Goal: Subscribe to service/newsletter

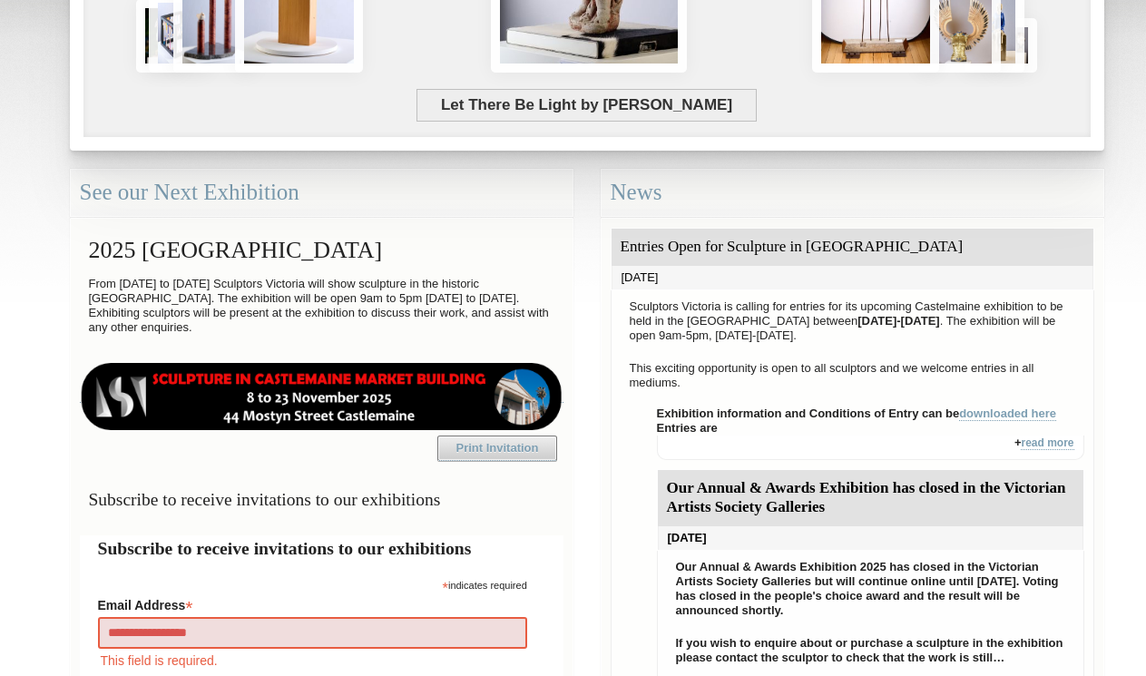
type input "**********"
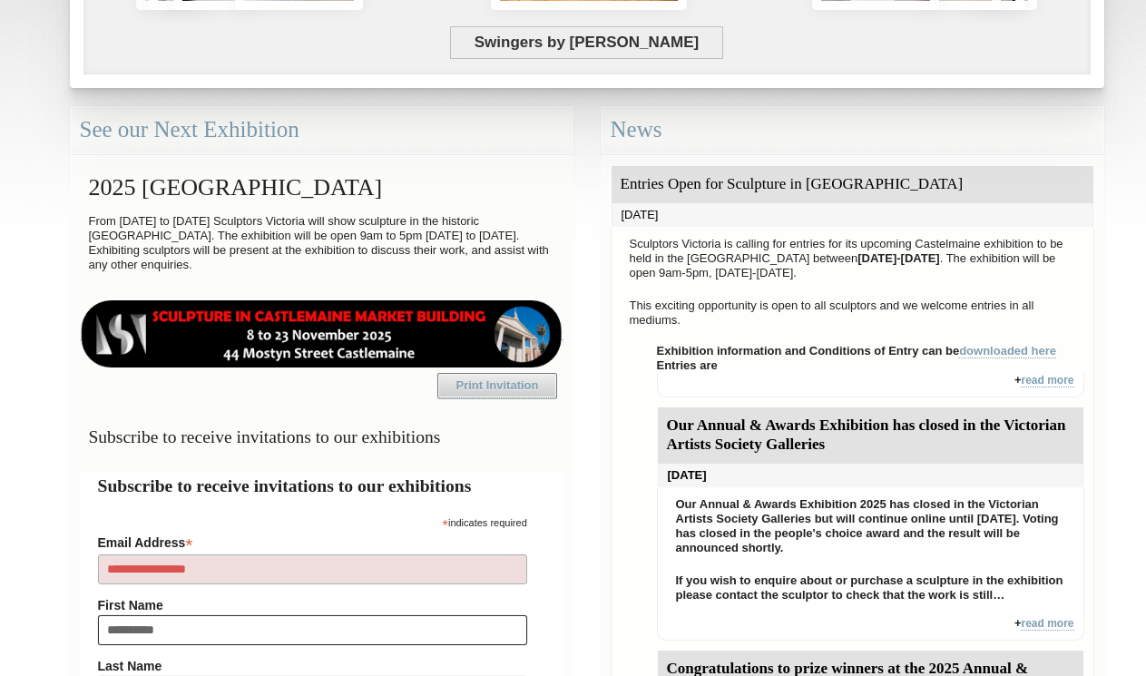
type input "**********"
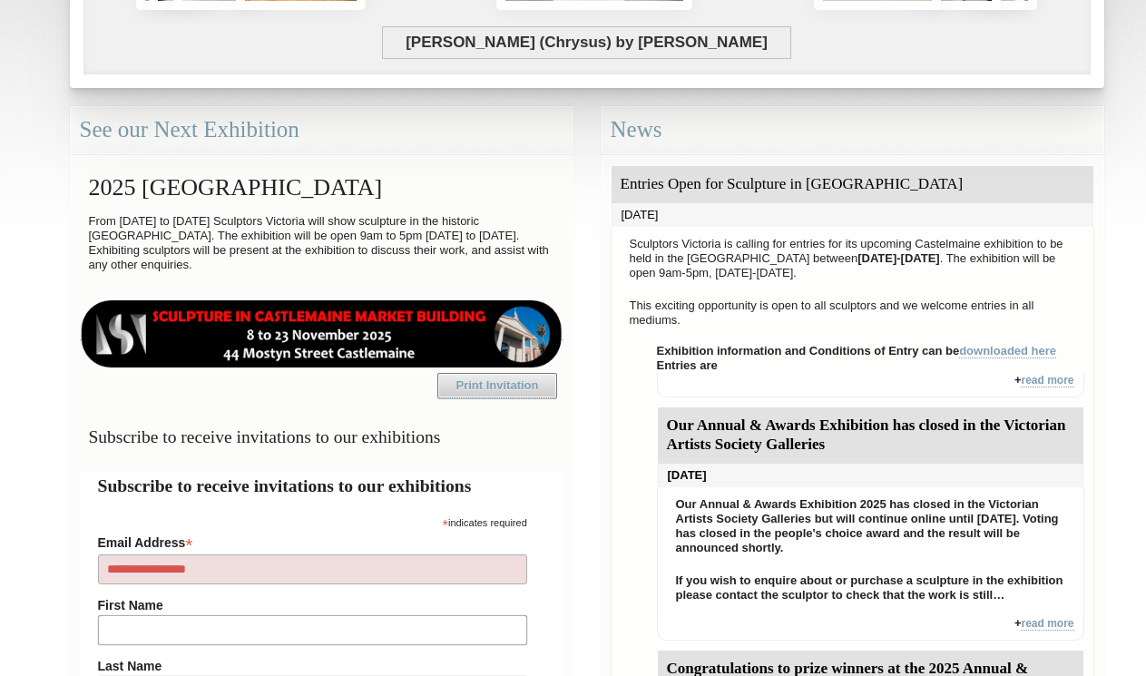
type input "*"
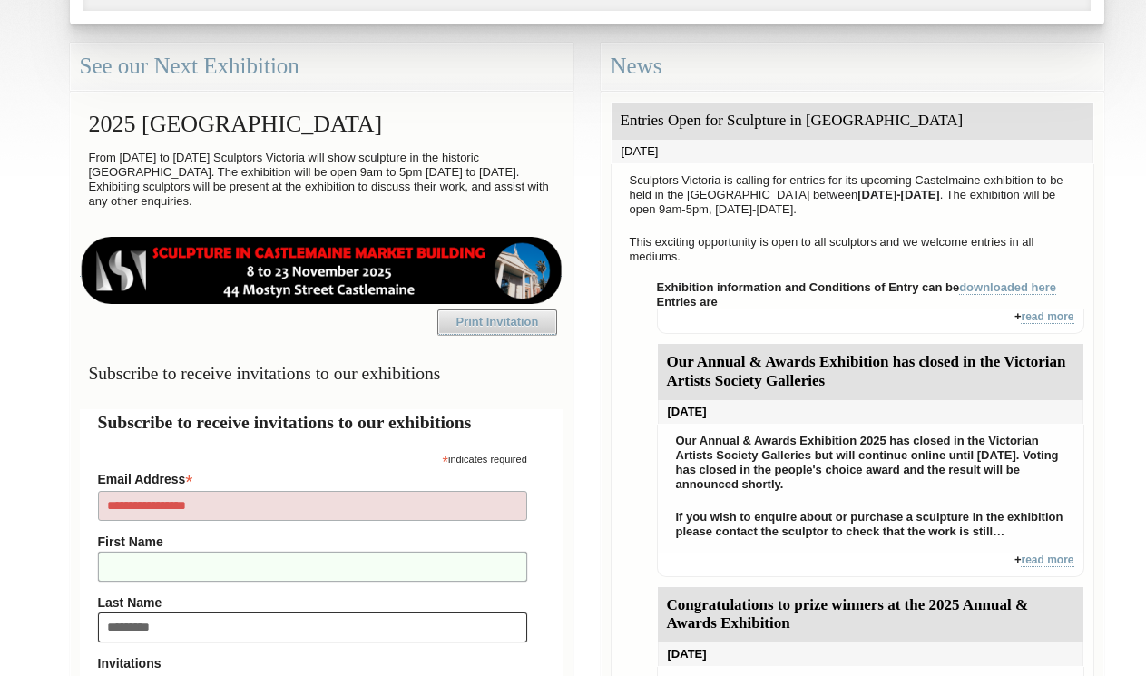
type input "*********"
